Goal: Obtain resource: Download file/media

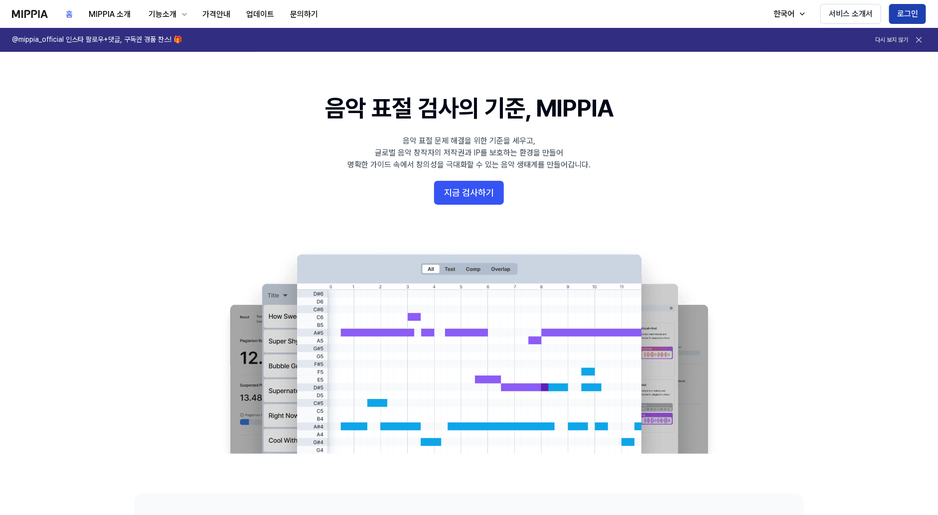
click at [906, 10] on button "로그인" at bounding box center [907, 14] width 37 height 20
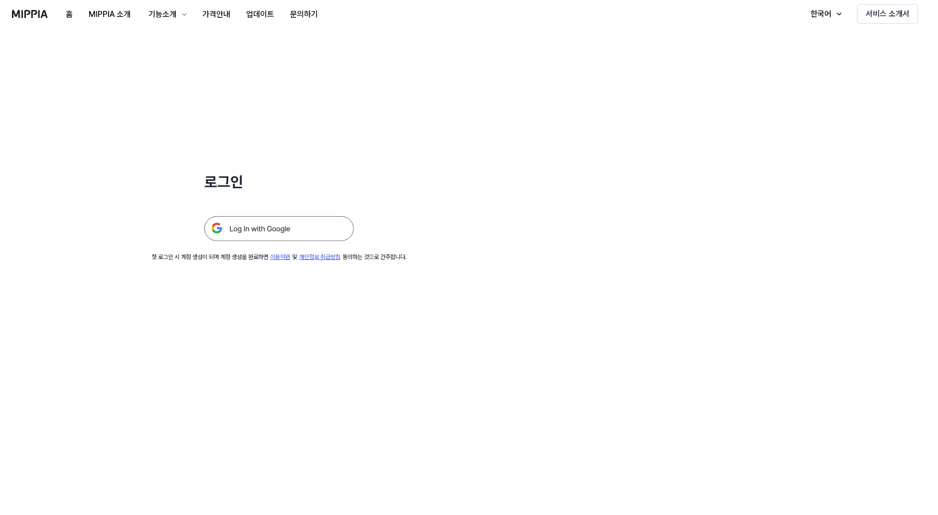
click at [304, 214] on div at bounding box center [279, 216] width 150 height 49
click at [300, 224] on img at bounding box center [279, 228] width 150 height 25
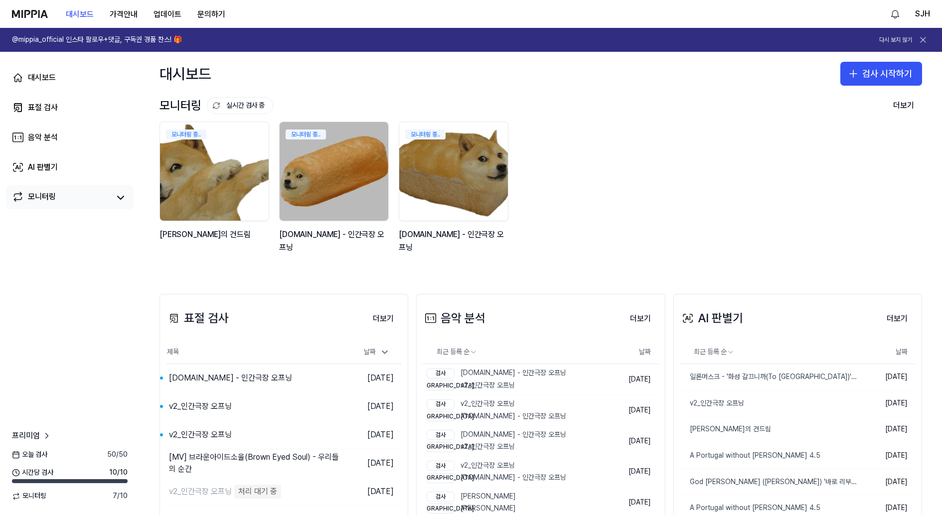
click at [41, 199] on div "모니터링" at bounding box center [42, 198] width 28 height 14
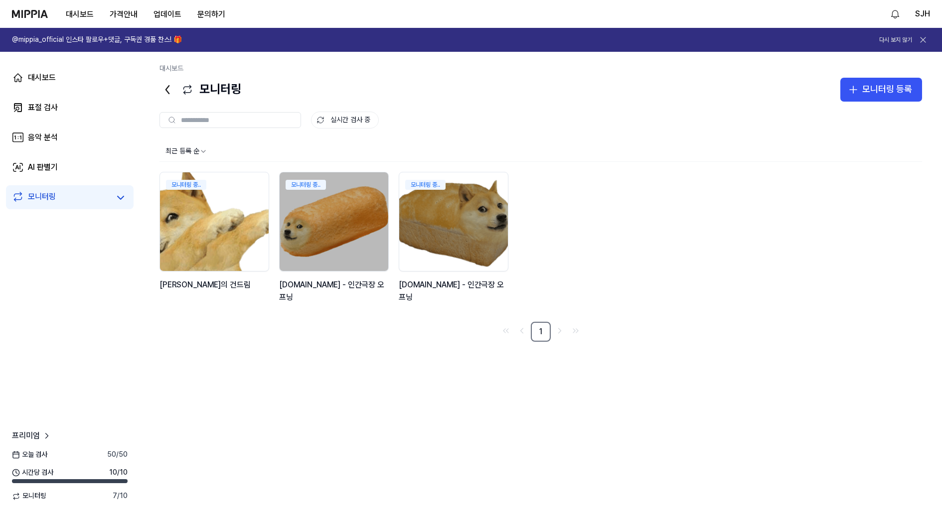
click at [232, 209] on img at bounding box center [215, 221] width 120 height 109
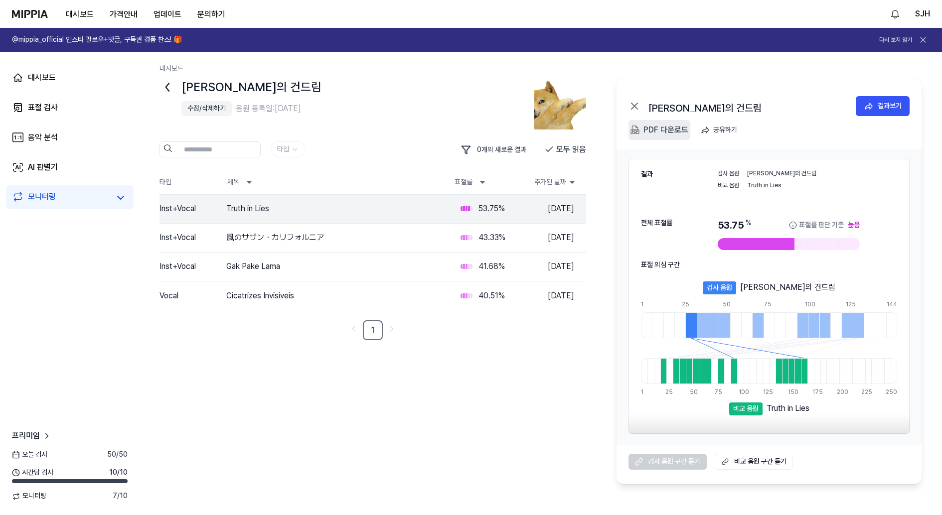
click at [665, 133] on div "PDF 다운로드" at bounding box center [666, 130] width 45 height 13
click at [482, 215] on button "결과보기" at bounding box center [480, 209] width 54 height 20
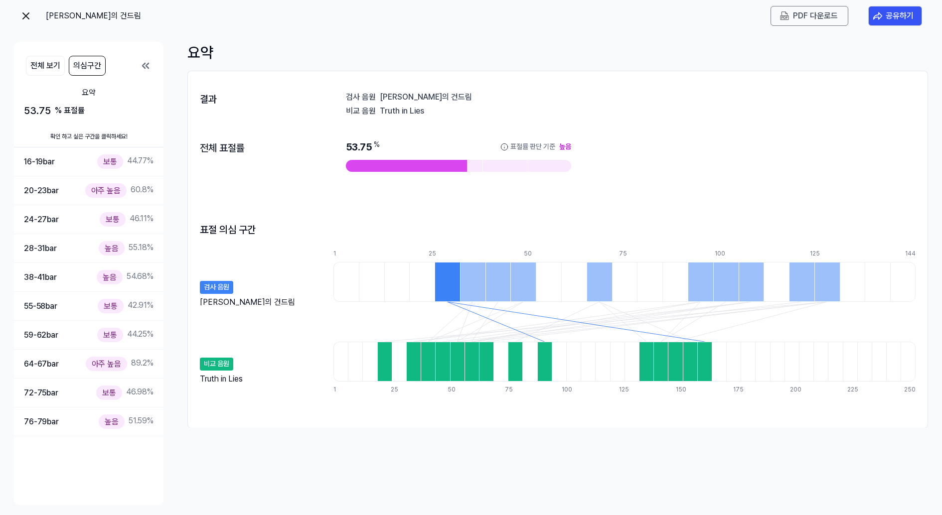
click at [21, 13] on img at bounding box center [26, 16] width 12 height 12
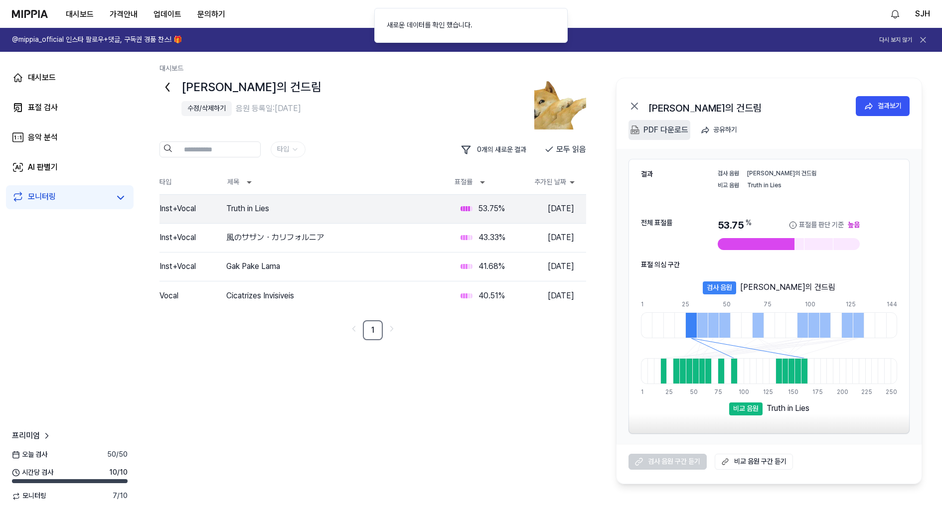
click at [661, 132] on div "PDF 다운로드" at bounding box center [666, 130] width 45 height 13
